Goal: Communication & Community: Share content

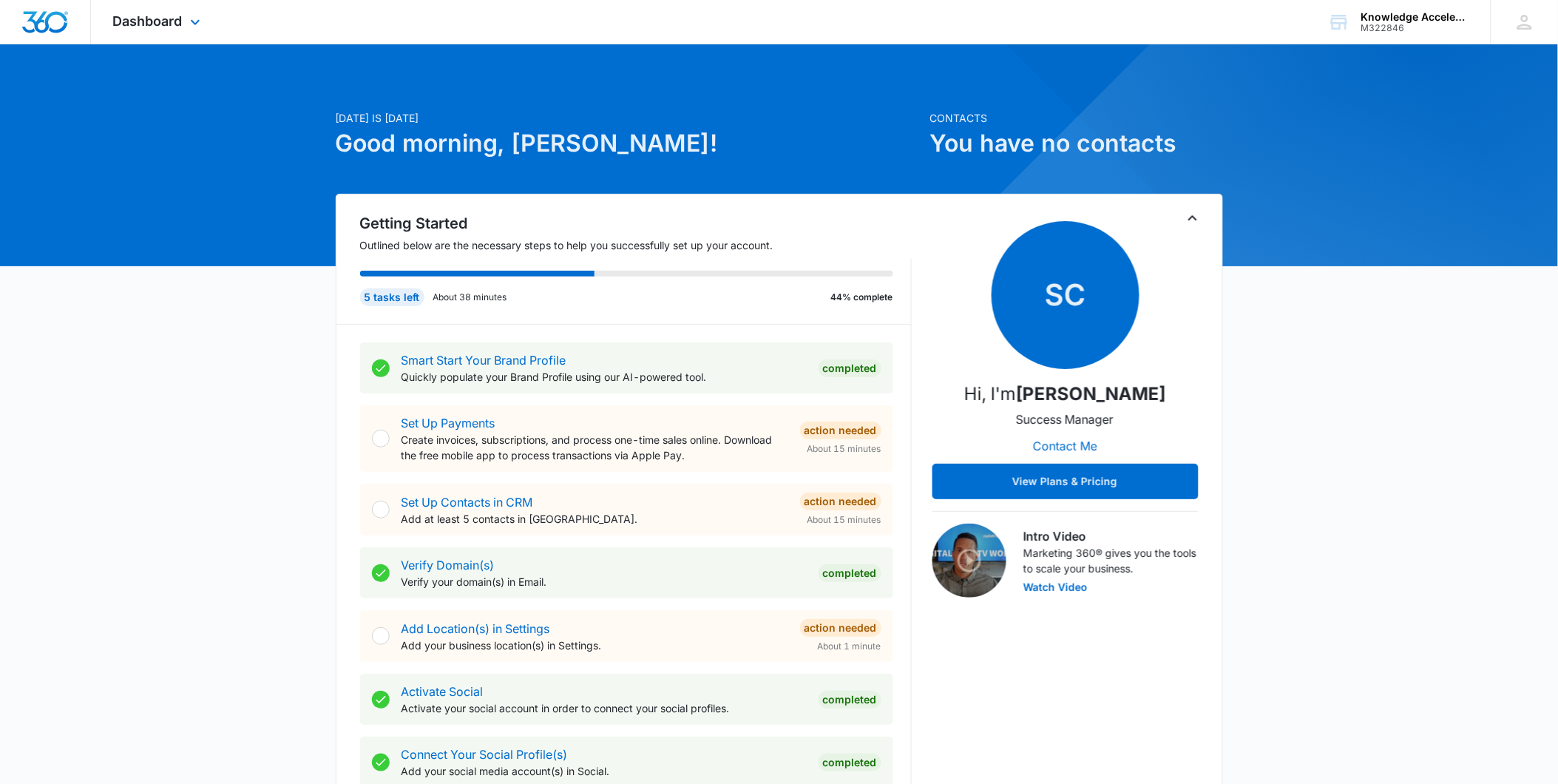
click at [129, 11] on div "Dashboard Apps Reputation Forms CRM Email Social Content Ads Intelligence Files…" at bounding box center [159, 22] width 136 height 44
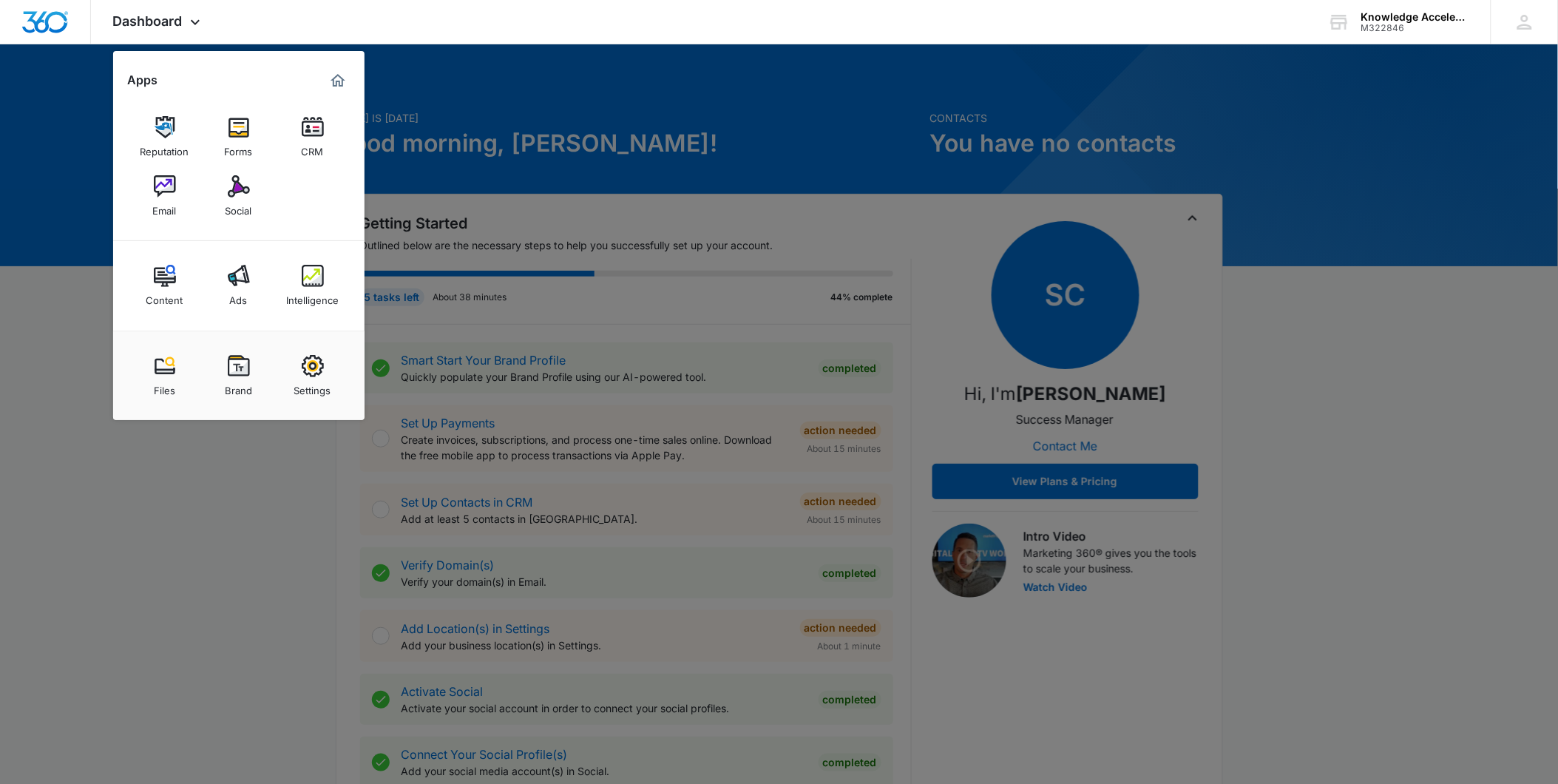
click at [240, 183] on img at bounding box center [238, 186] width 22 height 22
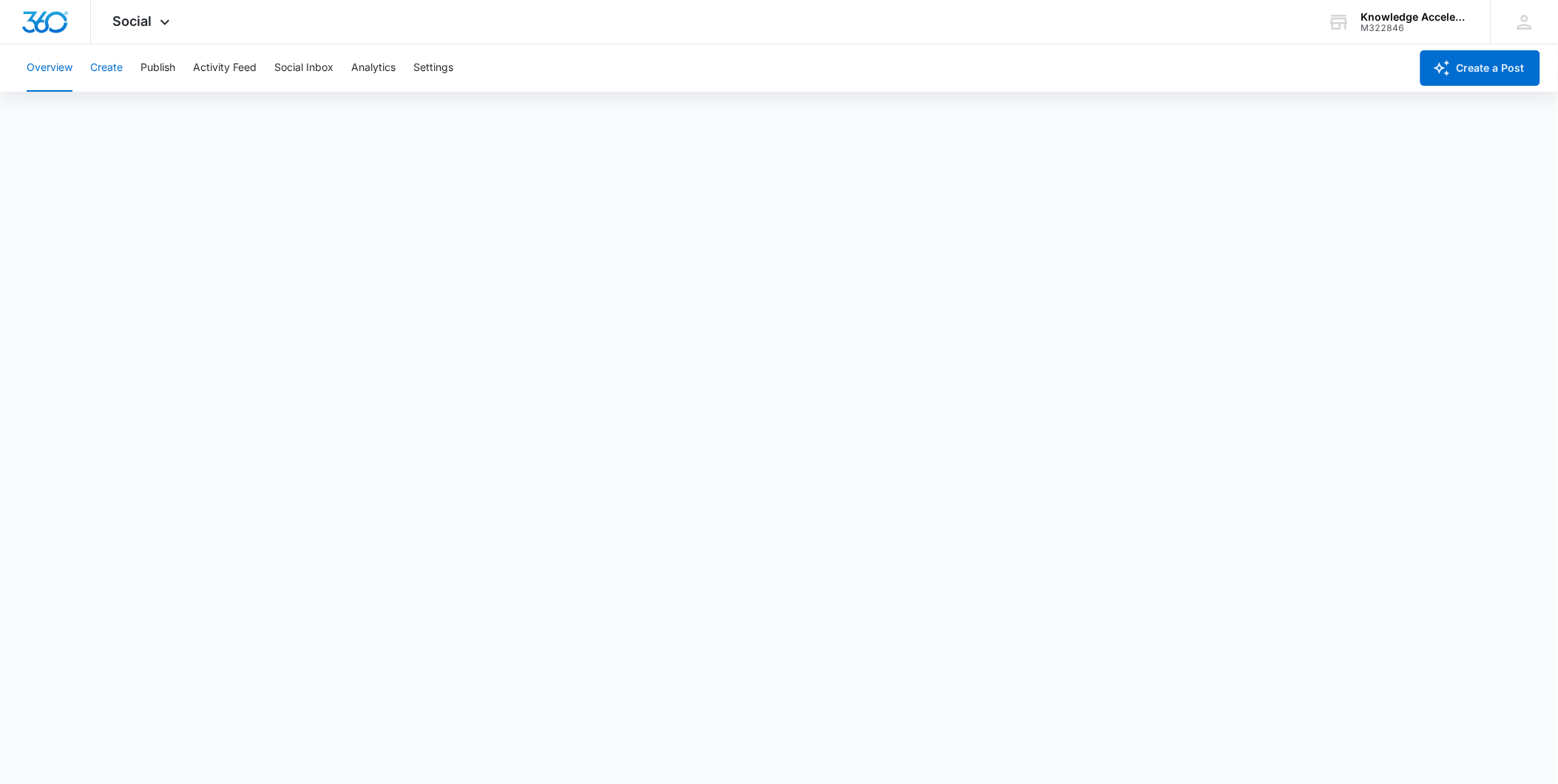
click at [117, 71] on button "Create" at bounding box center [106, 68] width 33 height 48
click at [112, 63] on button "Create" at bounding box center [106, 68] width 33 height 48
